Goal: Manage account settings

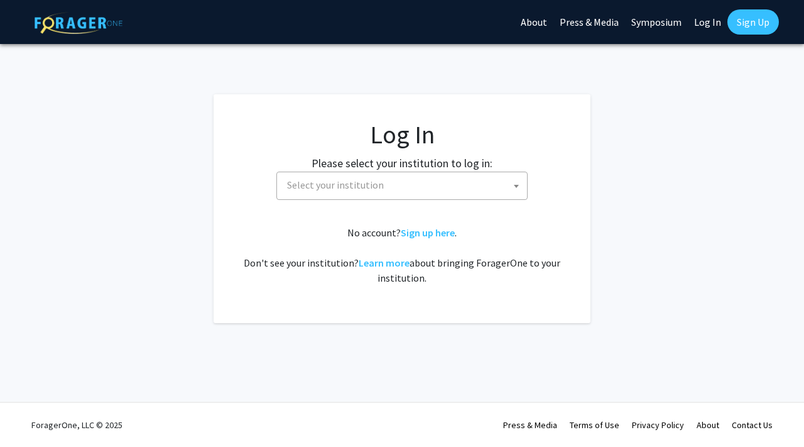
click at [484, 168] on label "Please select your institution to log in:" at bounding box center [402, 163] width 181 height 17
click at [484, 182] on span "Select your institution" at bounding box center [404, 185] width 245 height 26
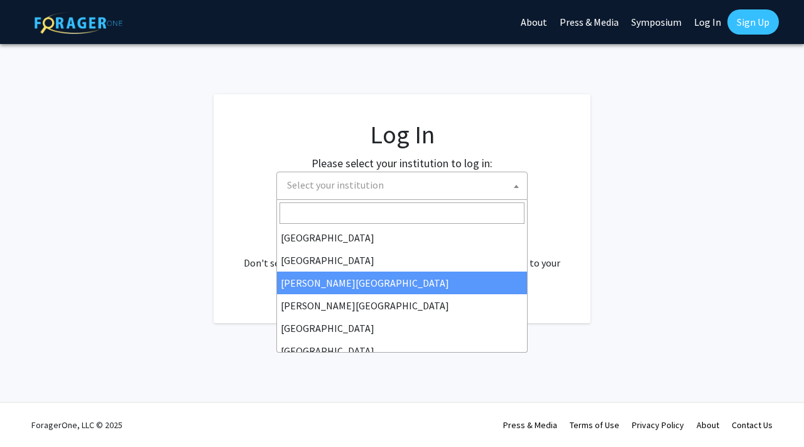
select select "5"
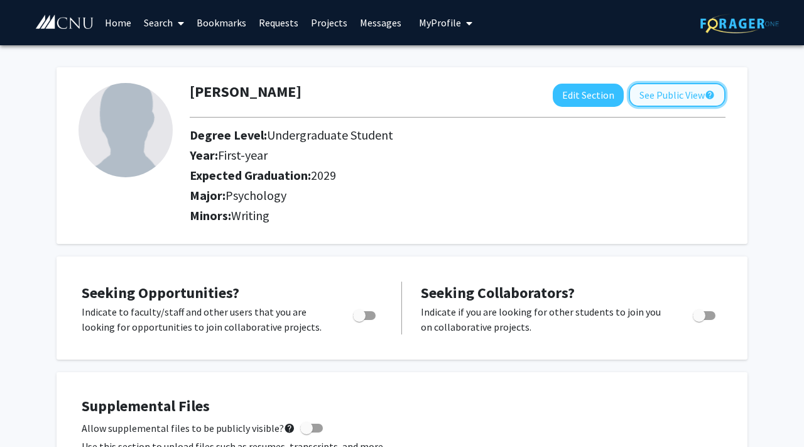
click at [660, 102] on button "See Public View help" at bounding box center [677, 95] width 97 height 24
